Goal: Ask a question

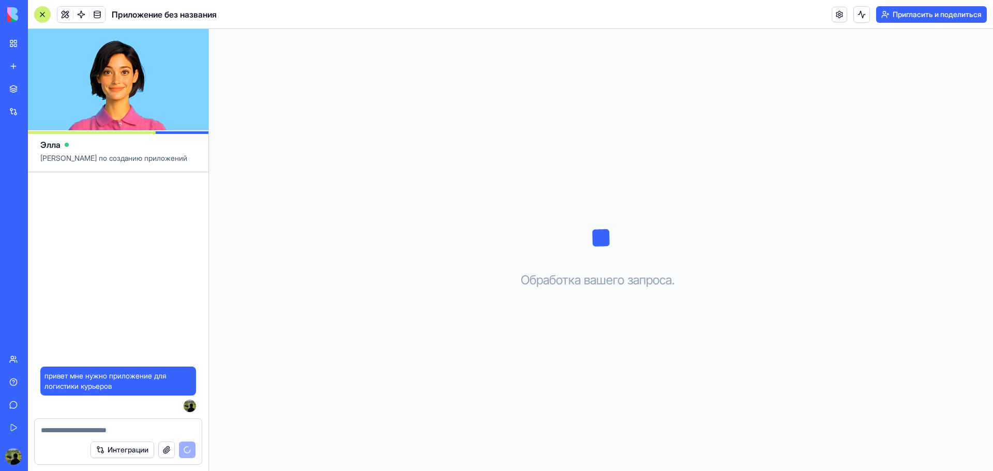
click at [148, 89] on video at bounding box center [118, 79] width 181 height 101
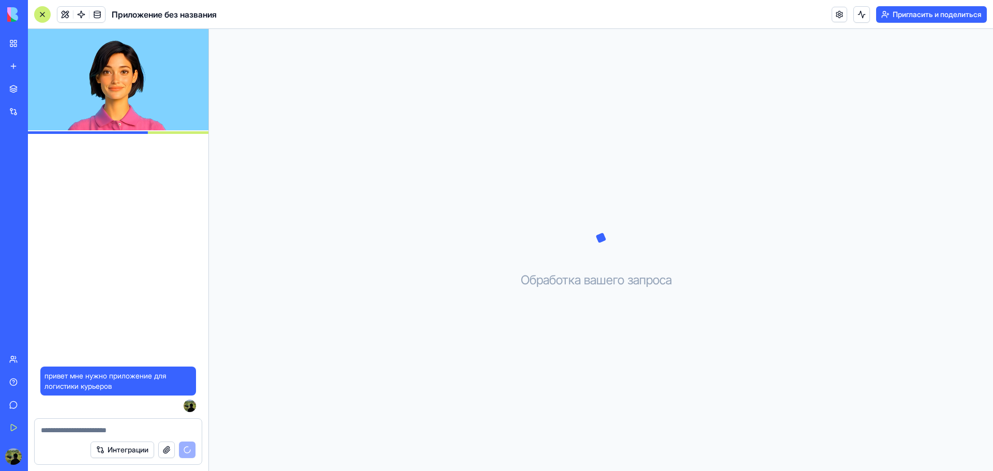
click at [188, 81] on video at bounding box center [118, 79] width 181 height 101
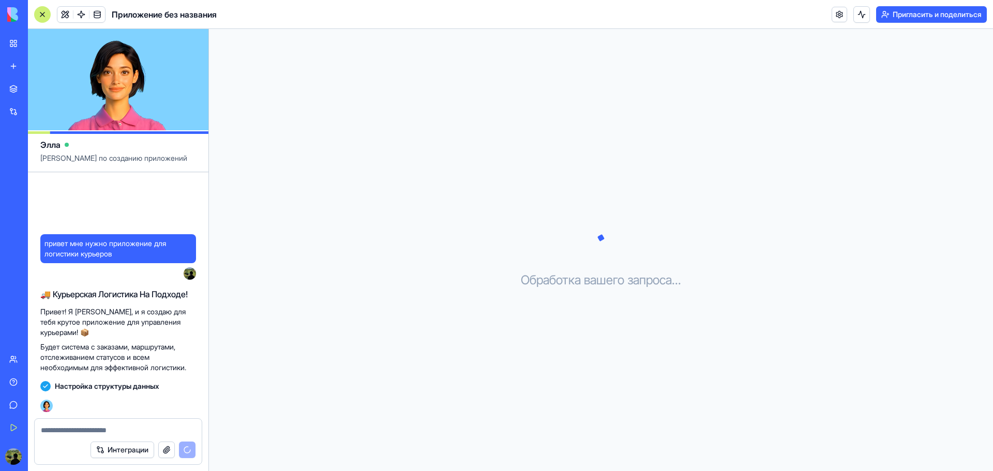
click at [51, 434] on textarea at bounding box center [118, 430] width 155 height 10
click at [104, 192] on div "привет мне нужно приложение для логистики курьеров 15:21 🚚 Курьерская Логистика…" at bounding box center [118, 295] width 181 height 246
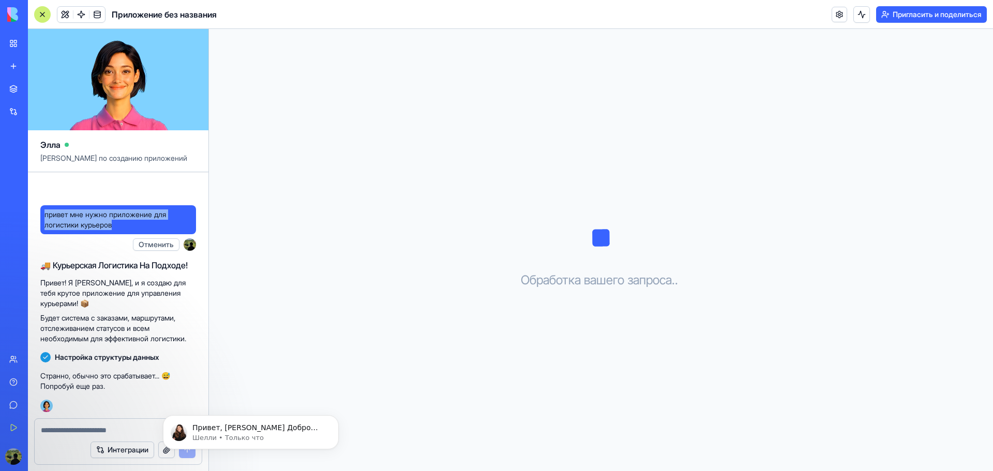
drag, startPoint x: 43, startPoint y: 209, endPoint x: 144, endPoint y: 224, distance: 102.0
click at [144, 224] on div "привет мне нужно приложение для логистики курьеров" at bounding box center [118, 219] width 156 height 29
copy font "привет мне нужно приложение для логистики курьеров"
click at [74, 438] on div "Интеграции" at bounding box center [118, 450] width 167 height 29
click at [85, 429] on textarea at bounding box center [118, 430] width 155 height 10
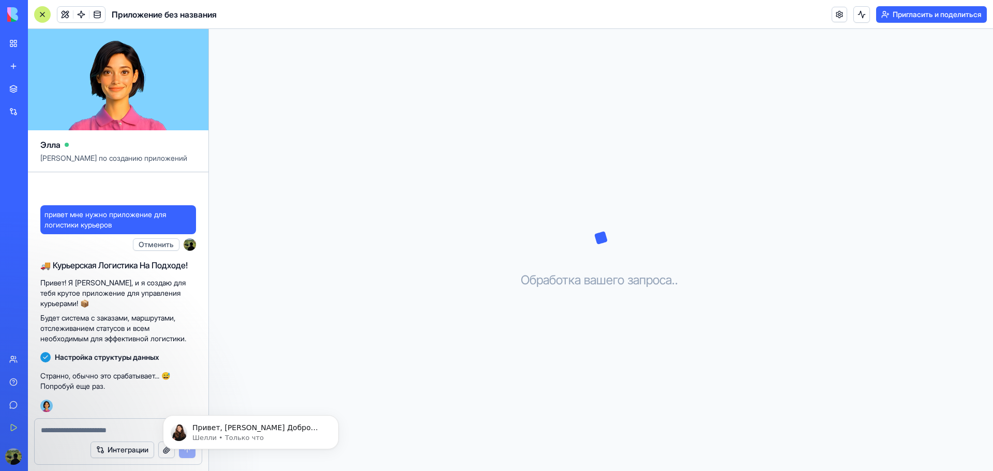
paste textarea "**********"
type textarea "**********"
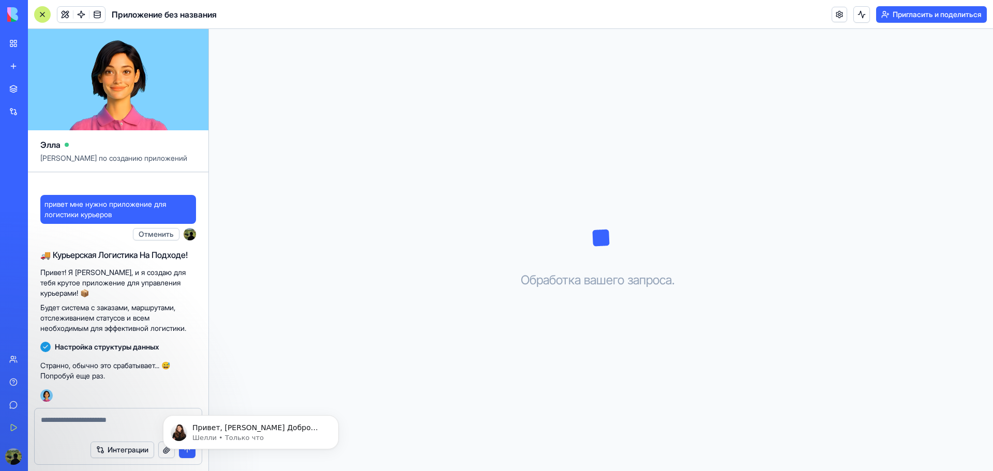
scroll to position [23, 0]
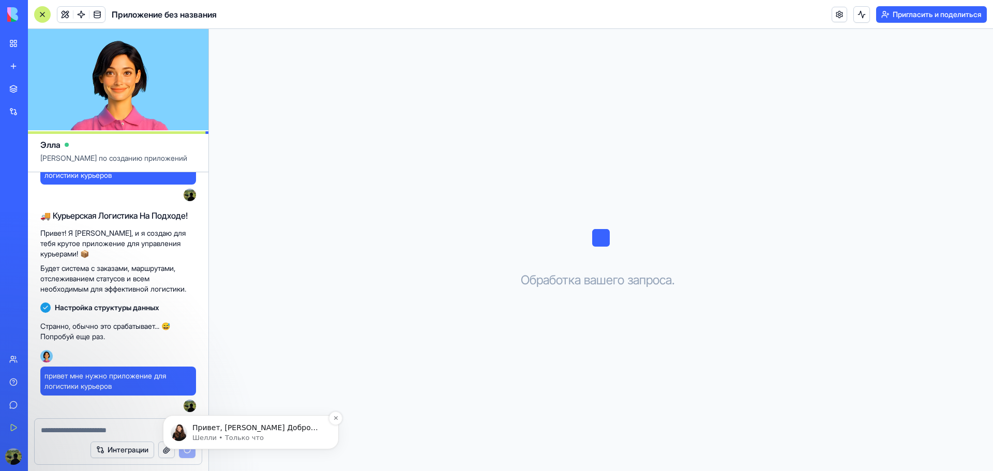
click at [290, 427] on font "Привет, [PERSON_NAME] Добро пожаловать в Blocks 🙌 Я здесь, если у вас есть каки…" at bounding box center [255, 443] width 126 height 39
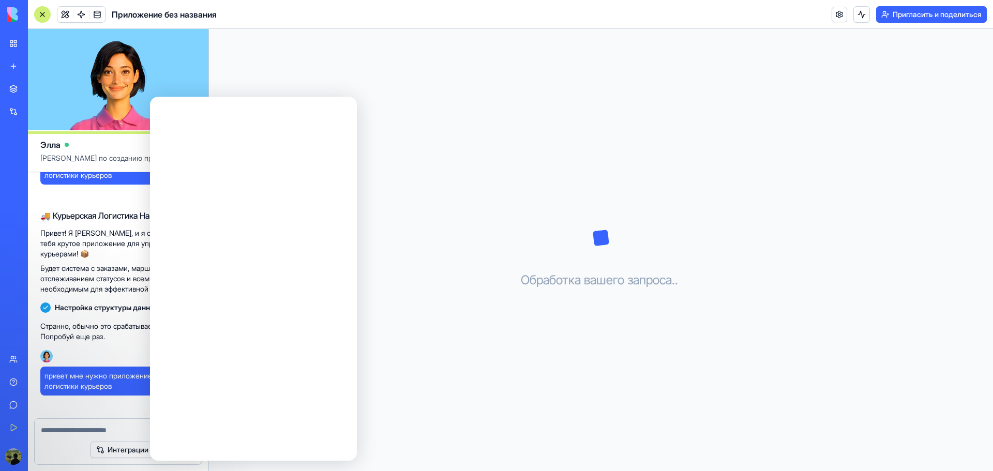
scroll to position [0, 0]
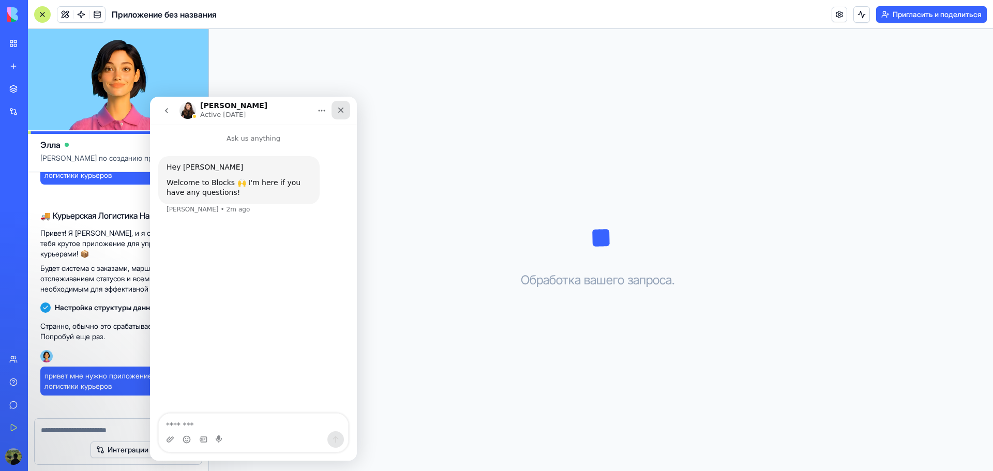
click at [340, 107] on icon "Close" at bounding box center [341, 110] width 8 height 8
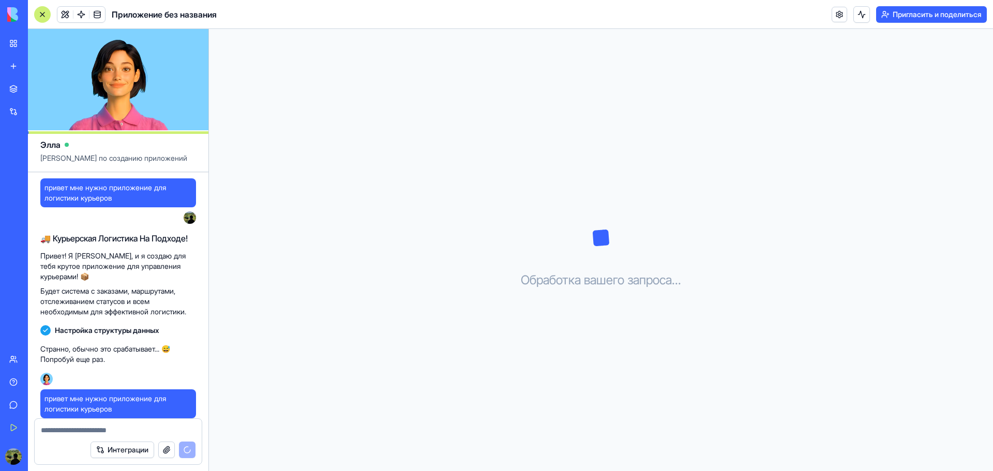
scroll to position [176, 0]
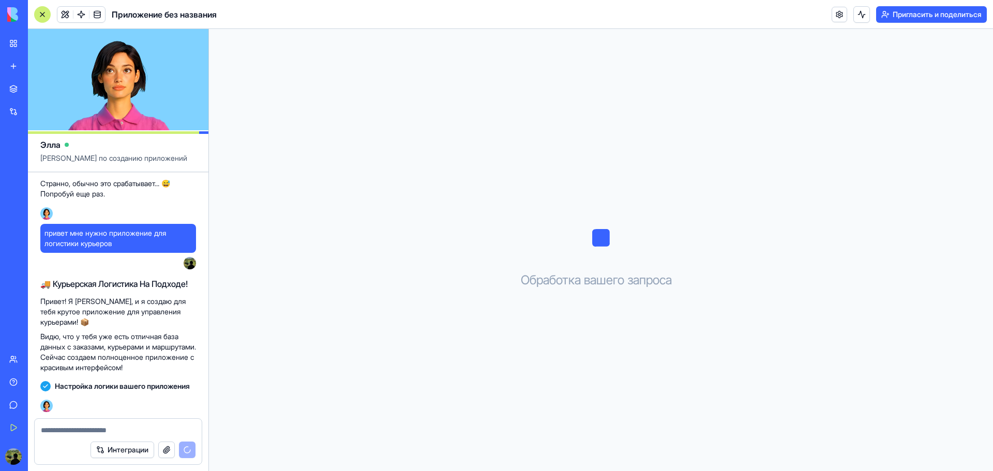
click at [35, 85] on font "Торговая площадка" at bounding box center [57, 88] width 65 height 9
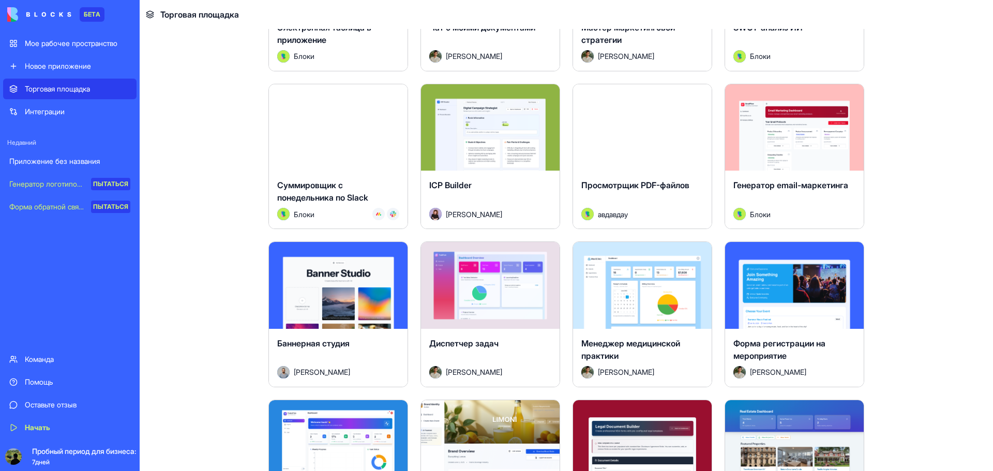
scroll to position [2017, 0]
